Goal: Ask a question: Seek information or help from site administrators or community

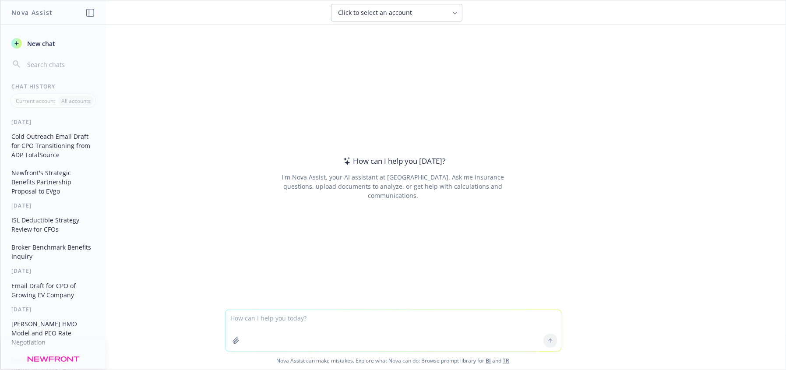
click at [337, 332] on textarea at bounding box center [392, 330] width 335 height 41
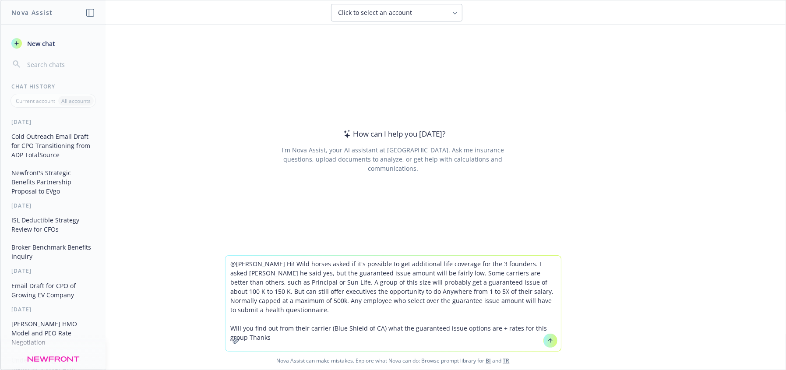
click at [291, 270] on textarea "@[PERSON_NAME] Hi! Wild horses asked if it's possible to get additional life co…" at bounding box center [392, 303] width 335 height 95
drag, startPoint x: 286, startPoint y: 264, endPoint x: 211, endPoint y: 255, distance: 75.7
click at [211, 255] on div "@[PERSON_NAME] Hi! Wild horses asked if it's possible to get additional life co…" at bounding box center [392, 312] width 785 height 114
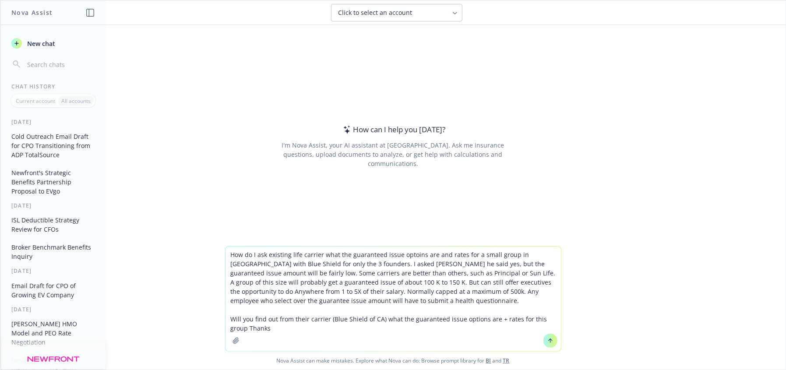
drag, startPoint x: 330, startPoint y: 264, endPoint x: 419, endPoint y: 275, distance: 90.1
click at [419, 275] on textarea "How do I ask existing life carrier what the guaranteed issue optoins are and ra…" at bounding box center [392, 298] width 335 height 105
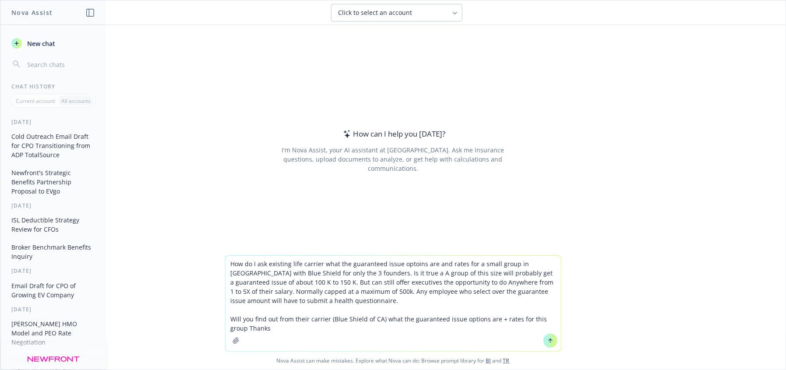
click at [299, 299] on textarea "How do I ask existing life carrier what the guaranteed issue optoins are and ra…" at bounding box center [392, 303] width 335 height 95
drag, startPoint x: 464, startPoint y: 330, endPoint x: 518, endPoint y: 334, distance: 54.9
click at [468, 330] on textarea "How do I ask existing life carrier what the guaranteed issue optoins are and ra…" at bounding box center [392, 303] width 335 height 95
type textarea "How do I ask existing life carrier what the guaranteed issue optoins are and ra…"
click at [543, 340] on button at bounding box center [550, 341] width 14 height 14
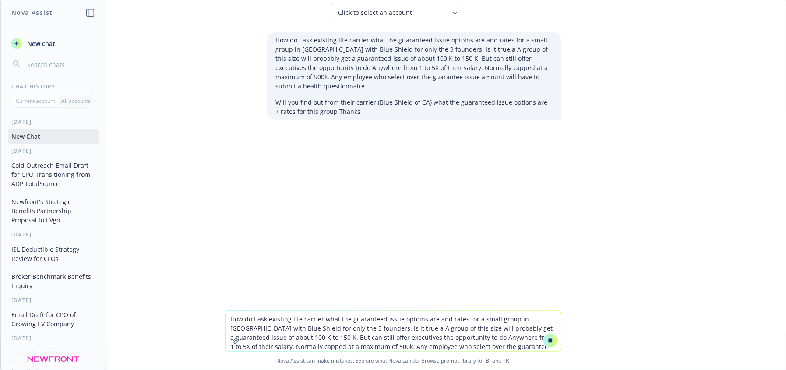
click at [429, 7] on button "Click to select an account" at bounding box center [396, 13] width 131 height 18
click at [510, 202] on div "How do I ask existing life carrier what the guaranteed issue optoins are and ra…" at bounding box center [392, 167] width 785 height 285
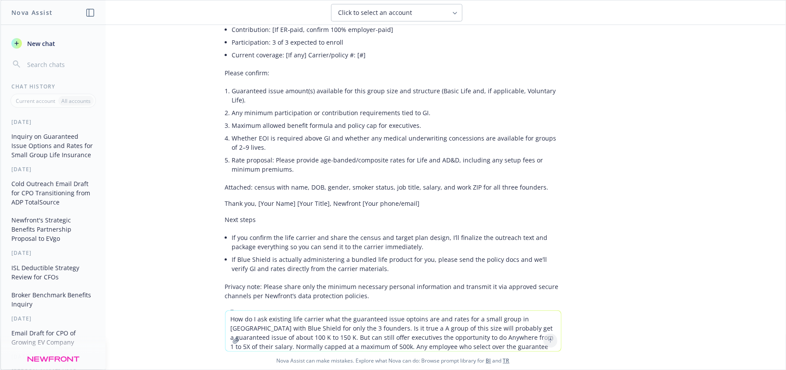
scroll to position [643, 0]
drag, startPoint x: 543, startPoint y: 208, endPoint x: 602, endPoint y: 74, distance: 146.6
drag, startPoint x: 602, startPoint y: 74, endPoint x: 411, endPoint y: 314, distance: 306.9
click at [411, 314] on textarea "How do I ask existing life carrier what the guaranteed issue optoins are and ra…" at bounding box center [392, 331] width 335 height 40
click at [387, 130] on li "Whether EOI is required above GI and whether any medical underwriting concessio…" at bounding box center [396, 141] width 329 height 22
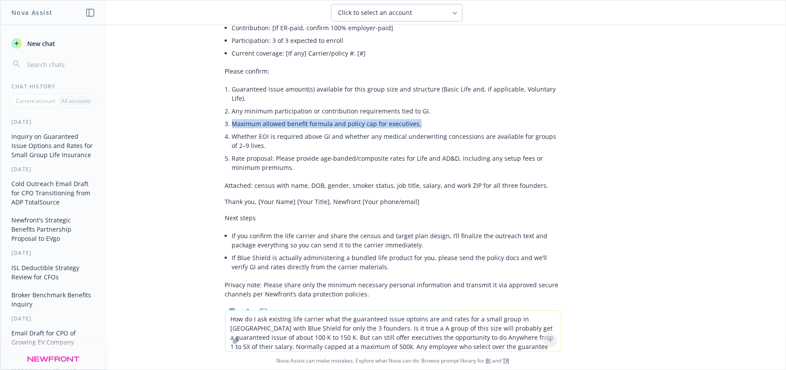
drag, startPoint x: 421, startPoint y: 98, endPoint x: 221, endPoint y: 93, distance: 199.7
click at [232, 117] on li "Maximum allowed benefit formula and policy cap for executives." at bounding box center [396, 123] width 329 height 13
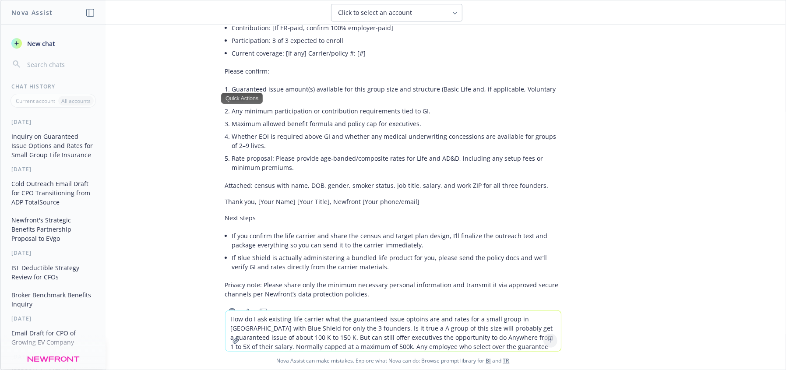
click at [659, 171] on div "How do I ask existing life carrier what the guaranteed issue optoins are and ra…" at bounding box center [392, 167] width 785 height 285
click at [251, 105] on li "Any minimum participation or contribution requirements tied to GI." at bounding box center [396, 111] width 329 height 13
click at [368, 251] on li "If Blue Shield is actually administering a bundled life product for you, please…" at bounding box center [396, 262] width 329 height 22
click at [299, 130] on li "Whether EOI is required above GI and whether any medical underwriting concessio…" at bounding box center [396, 141] width 329 height 22
click at [255, 329] on textarea "How do I ask existing life carrier what the guaranteed issue optoins are and ra…" at bounding box center [392, 331] width 335 height 40
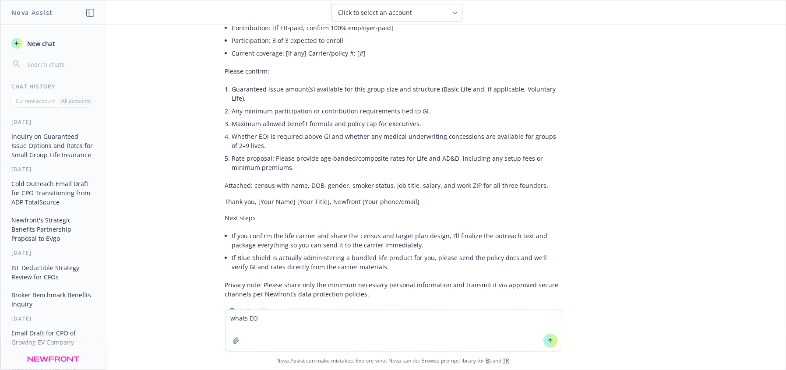
type textarea "whats EOI"
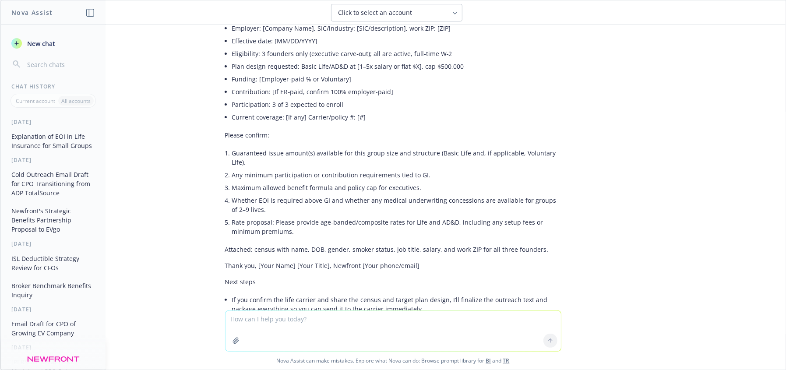
scroll to position [622, 0]
